Goal: Information Seeking & Learning: Find contact information

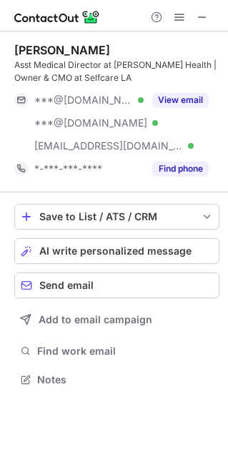
scroll to position [369, 228]
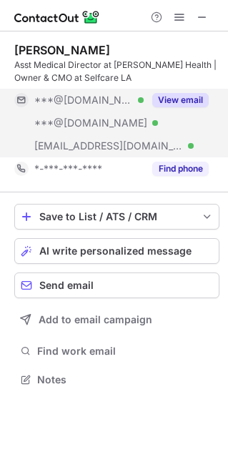
click at [201, 94] on button "View email" at bounding box center [180, 100] width 57 height 14
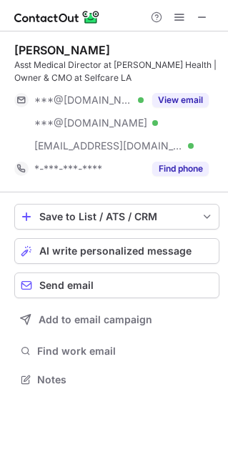
click at [183, 102] on button "View email" at bounding box center [180, 100] width 57 height 14
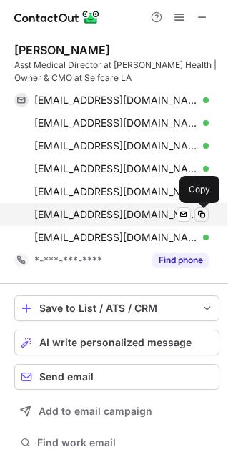
click at [202, 212] on span at bounding box center [201, 214] width 11 height 11
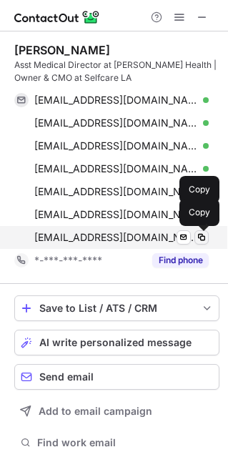
click at [201, 240] on span at bounding box center [201, 237] width 11 height 11
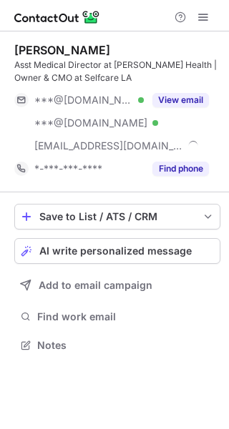
scroll to position [335, 229]
click at [199, 21] on span at bounding box center [202, 16] width 11 height 11
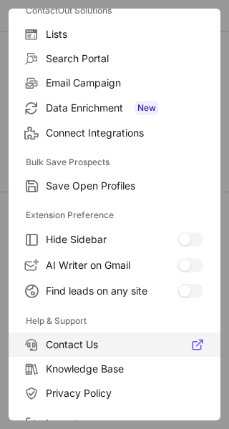
scroll to position [166, 0]
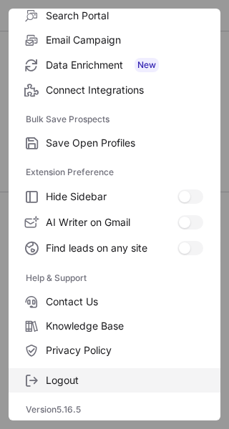
click at [87, 380] on span "Logout" at bounding box center [124, 380] width 157 height 13
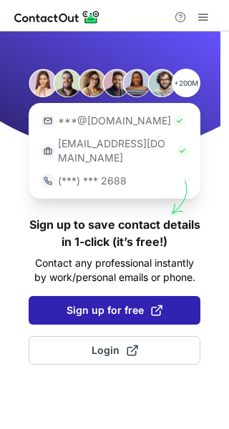
click at [122, 305] on button "Sign up for free" at bounding box center [115, 310] width 172 height 29
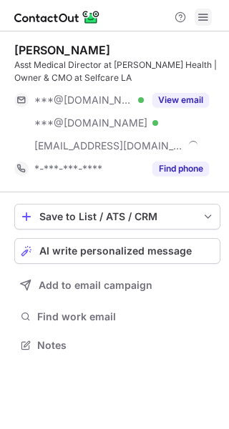
scroll to position [335, 229]
click at [204, 19] on span at bounding box center [202, 16] width 11 height 11
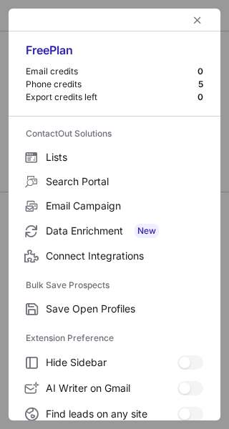
scroll to position [166, 0]
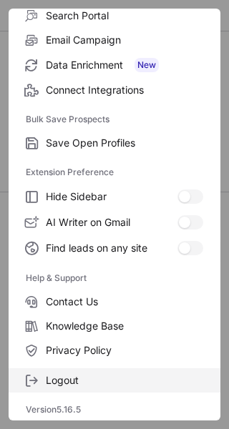
click at [74, 374] on span "Logout" at bounding box center [124, 380] width 157 height 13
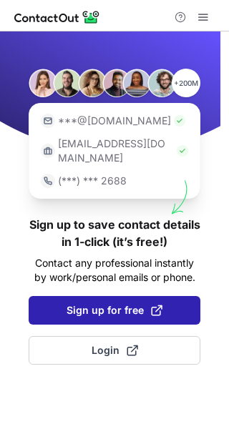
click at [154, 305] on span at bounding box center [156, 310] width 11 height 11
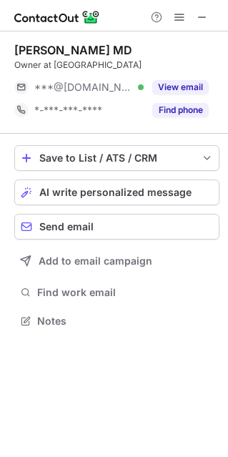
scroll to position [310, 228]
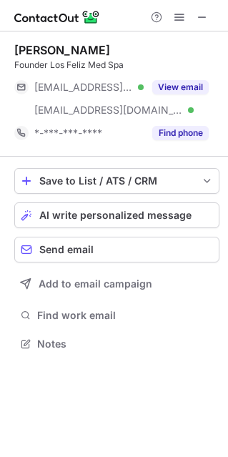
scroll to position [333, 228]
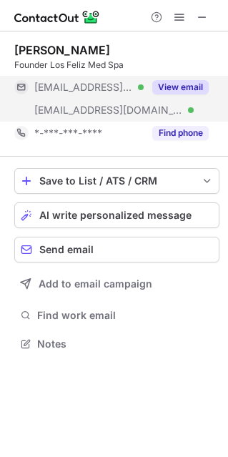
click at [182, 88] on button "View email" at bounding box center [180, 87] width 57 height 14
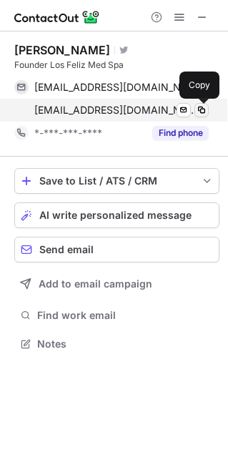
click at [201, 110] on span at bounding box center [201, 109] width 11 height 11
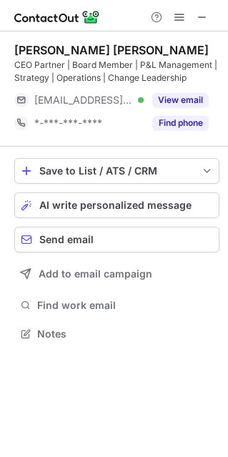
scroll to position [323, 228]
click at [32, 44] on div "Anderson Coelho" at bounding box center [111, 50] width 195 height 14
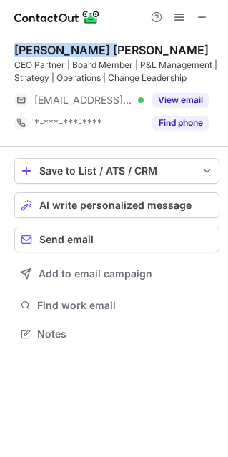
drag, startPoint x: 31, startPoint y: 44, endPoint x: 91, endPoint y: 44, distance: 59.4
click at [91, 44] on div "Anderson Coelho" at bounding box center [111, 50] width 195 height 14
copy div "Anderson Coelho"
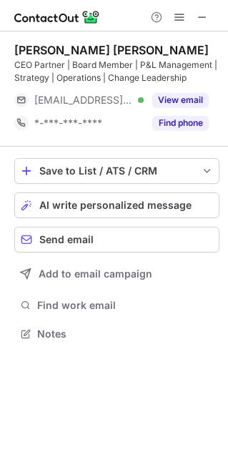
click at [24, 61] on div "CEO Partner | Board Member | P&L Management | Strategy | Operations | Change Le…" at bounding box center [116, 72] width 205 height 26
copy div "CEO"
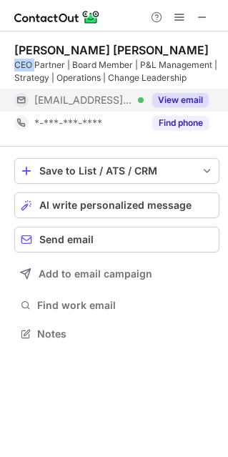
click at [176, 102] on button "View email" at bounding box center [180, 100] width 57 height 14
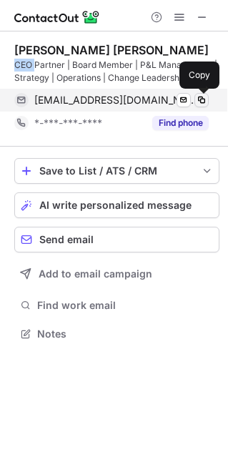
click at [204, 98] on span at bounding box center [201, 99] width 11 height 11
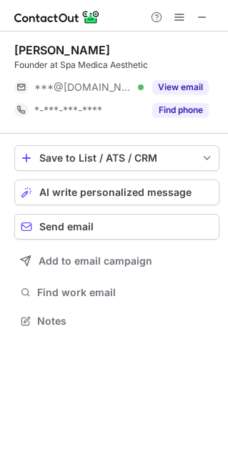
scroll to position [7, 7]
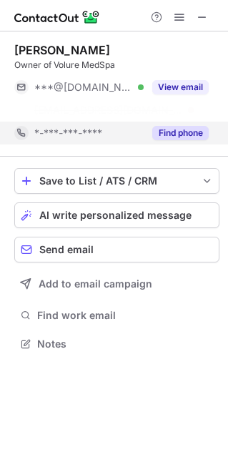
scroll to position [310, 228]
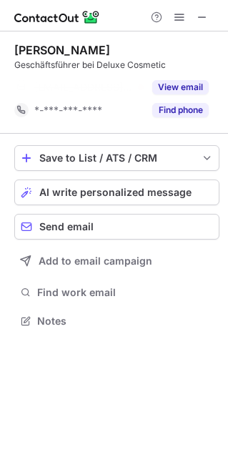
scroll to position [288, 228]
